Goal: Information Seeking & Learning: Learn about a topic

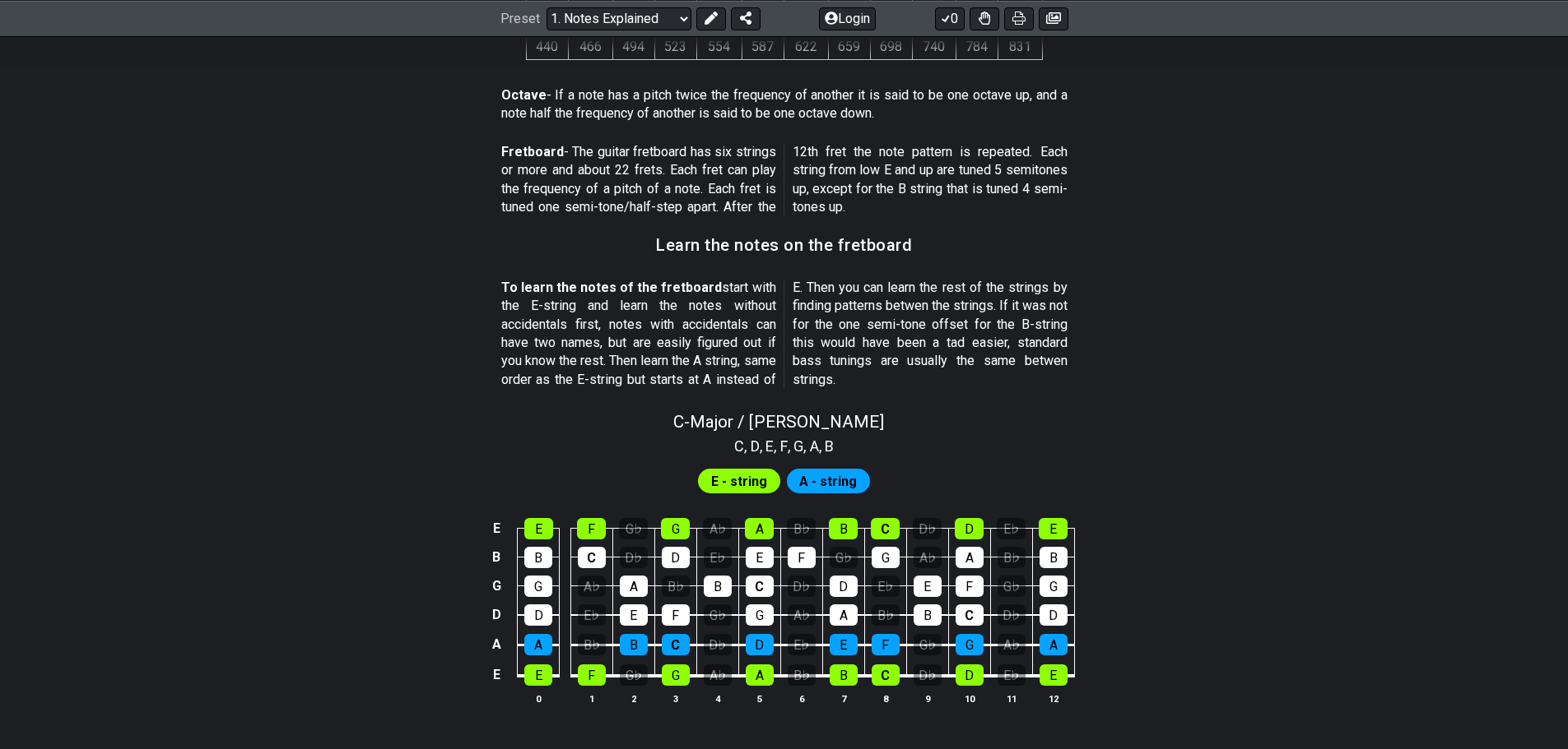
scroll to position [1317, 0]
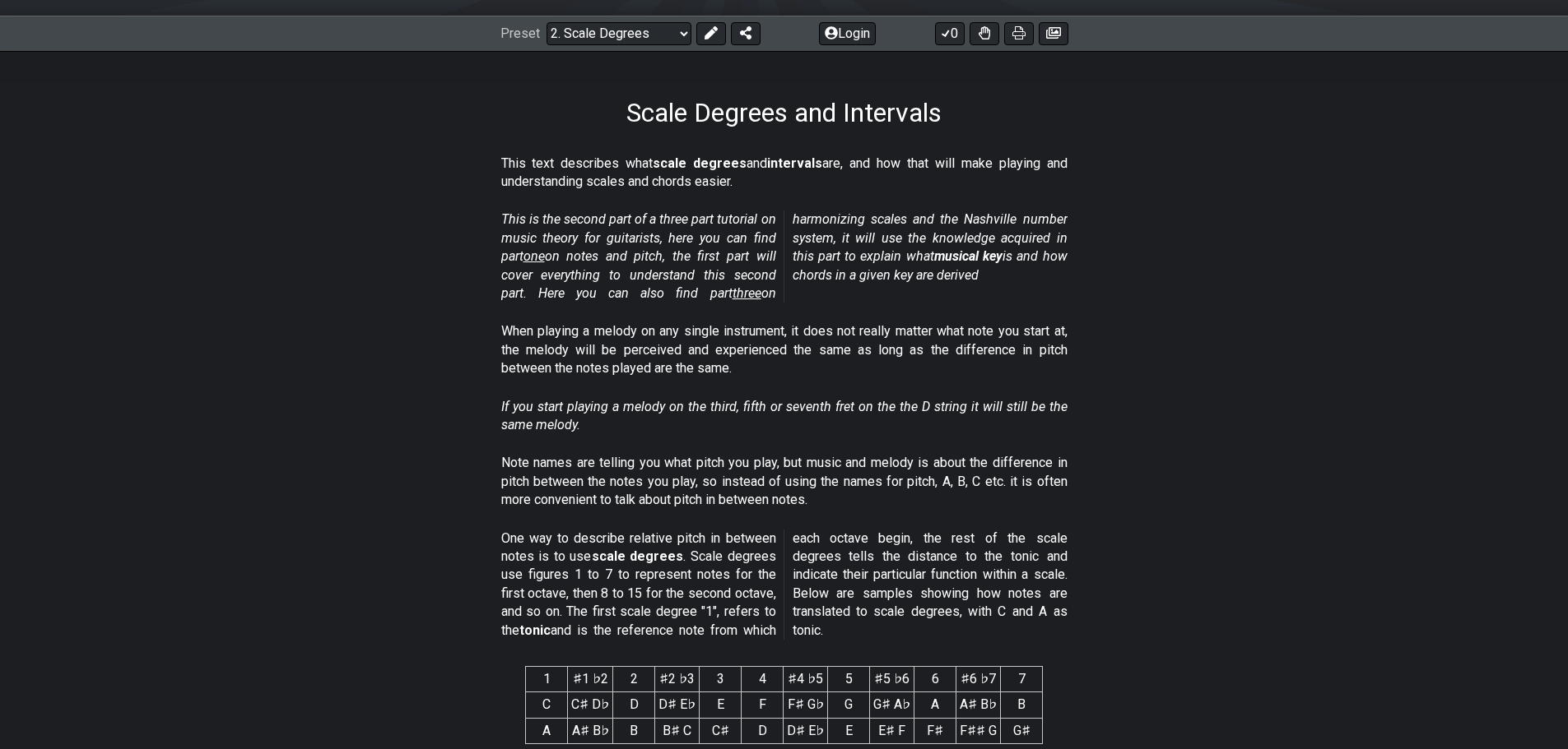
scroll to position [247, 0]
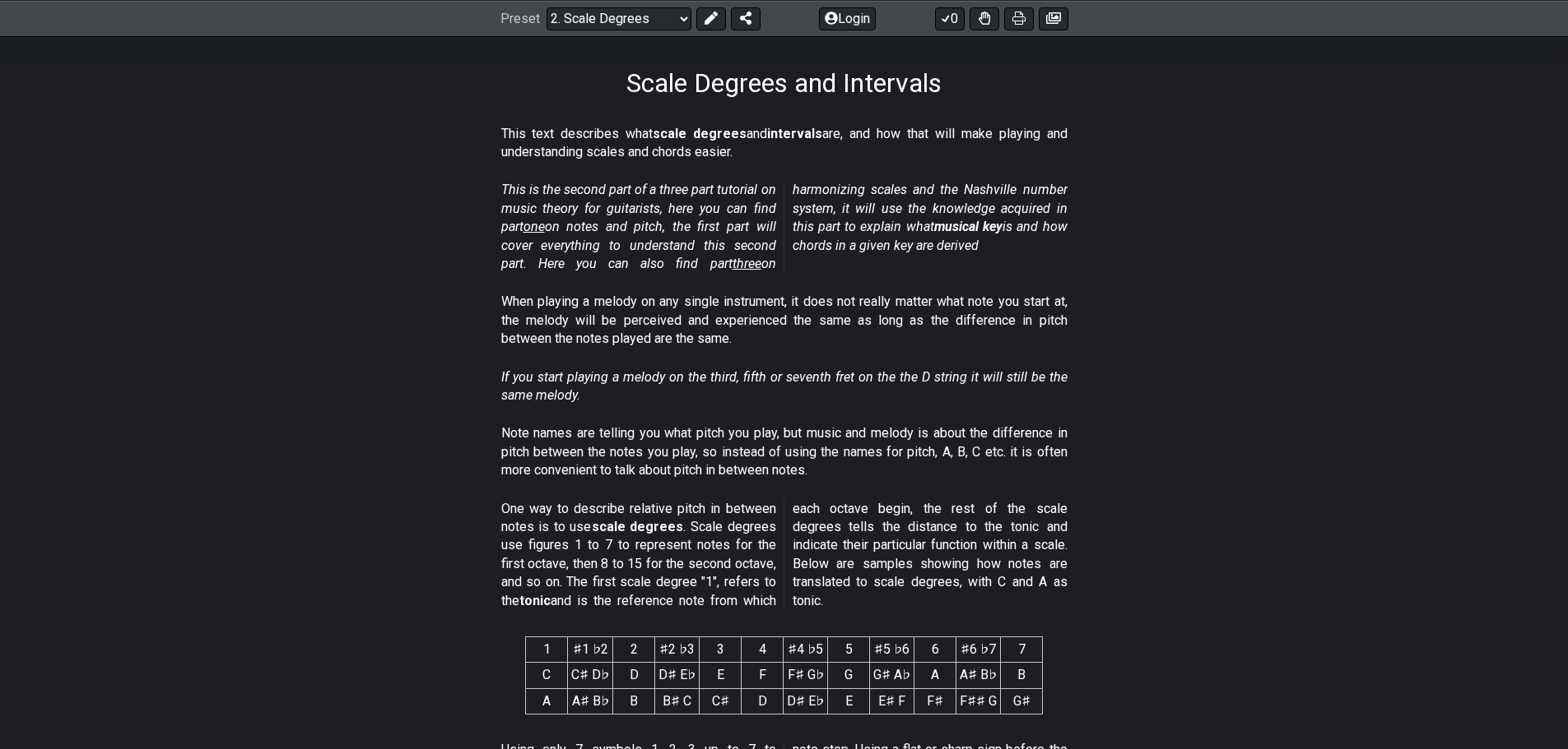
click at [1146, 583] on section "One way to describe relative pitch in between notes is to use scale degrees . S…" at bounding box center [784, 558] width 1284 height 130
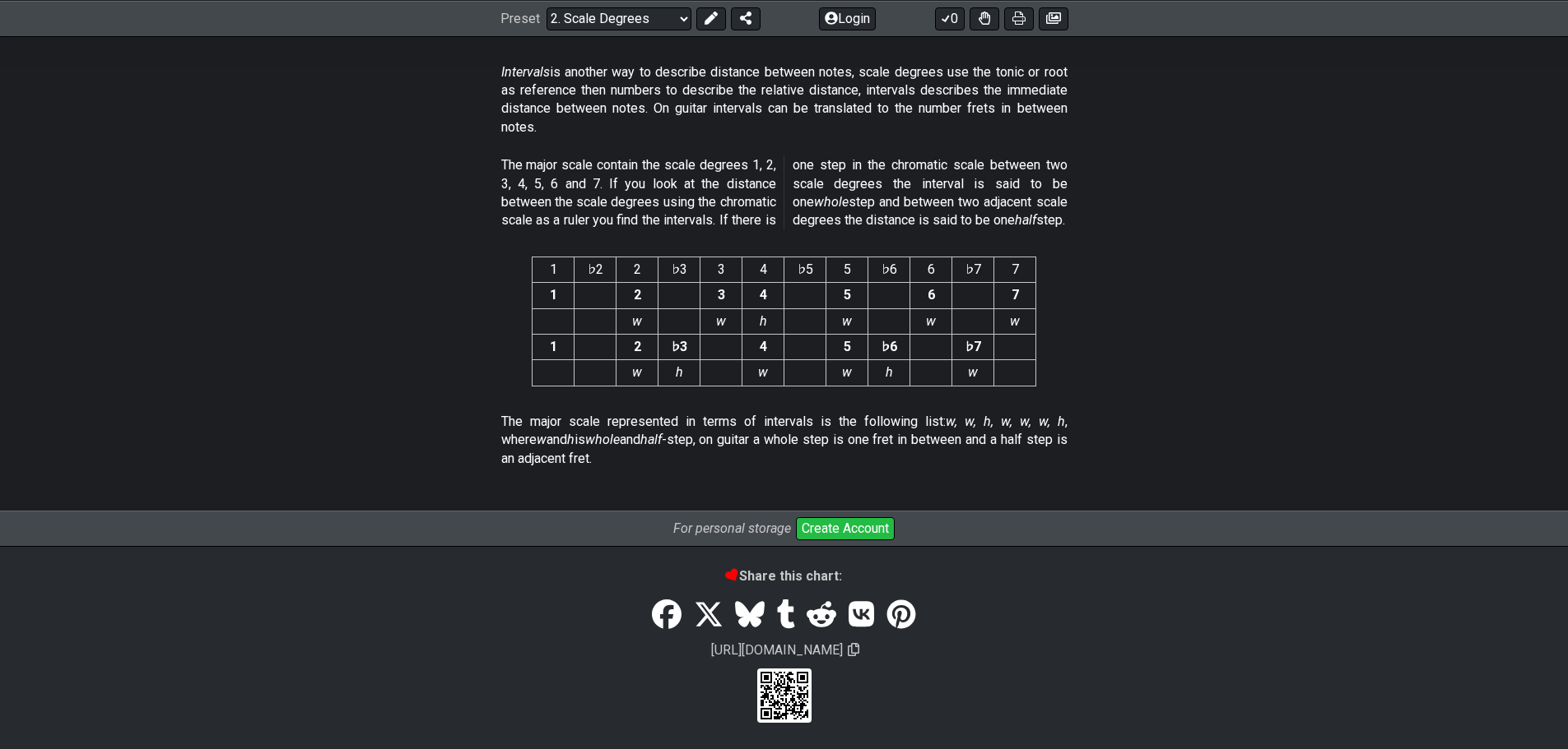
scroll to position [4277, 0]
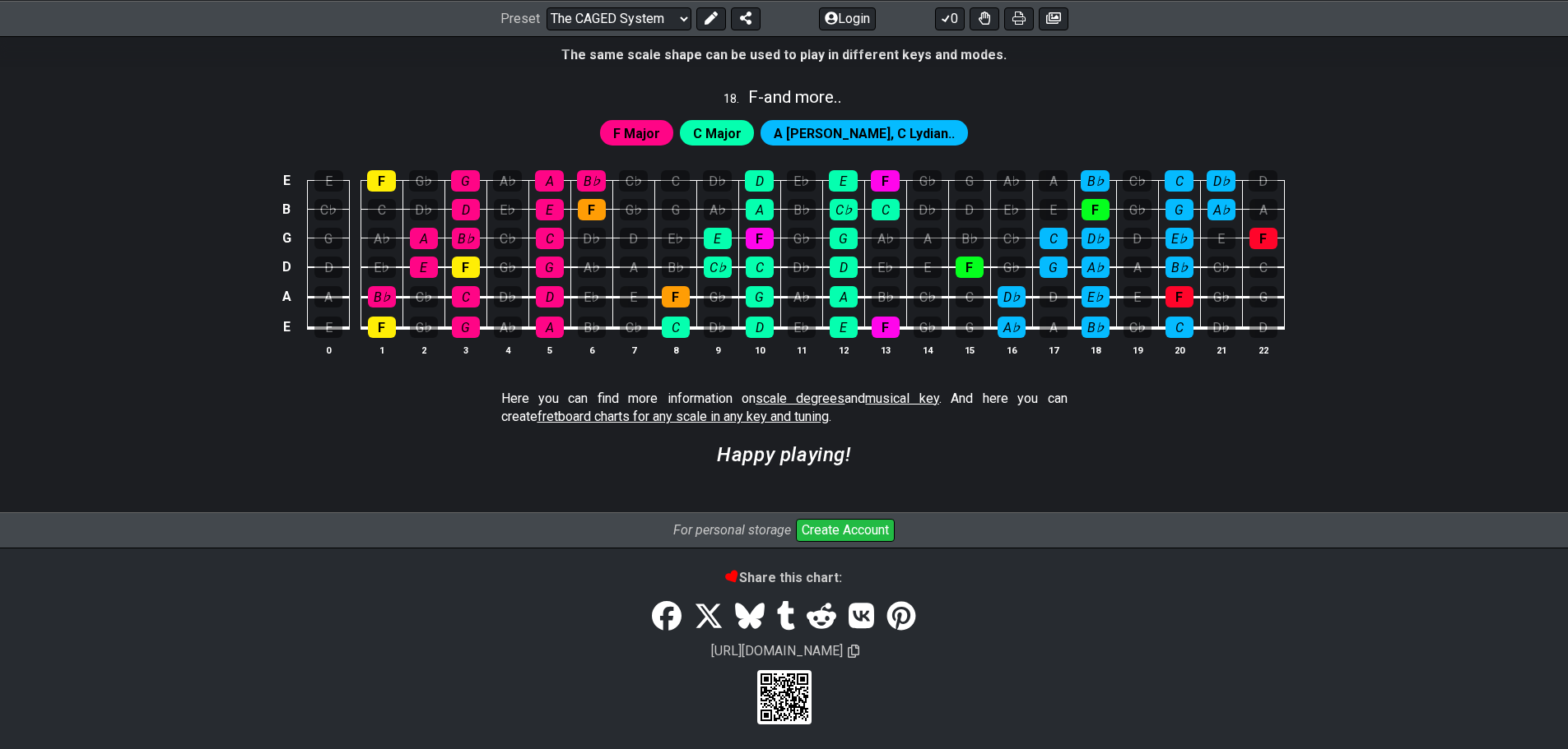
scroll to position [4468, 0]
